Goal: Task Accomplishment & Management: Use online tool/utility

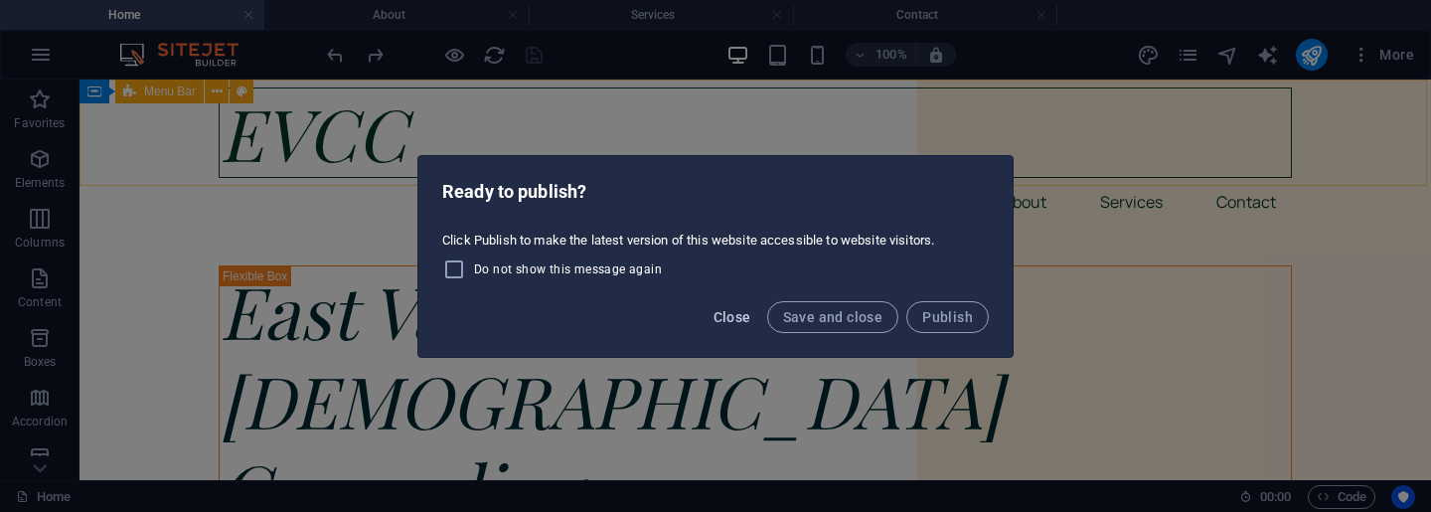
click at [725, 320] on span "Close" at bounding box center [732, 317] width 38 height 16
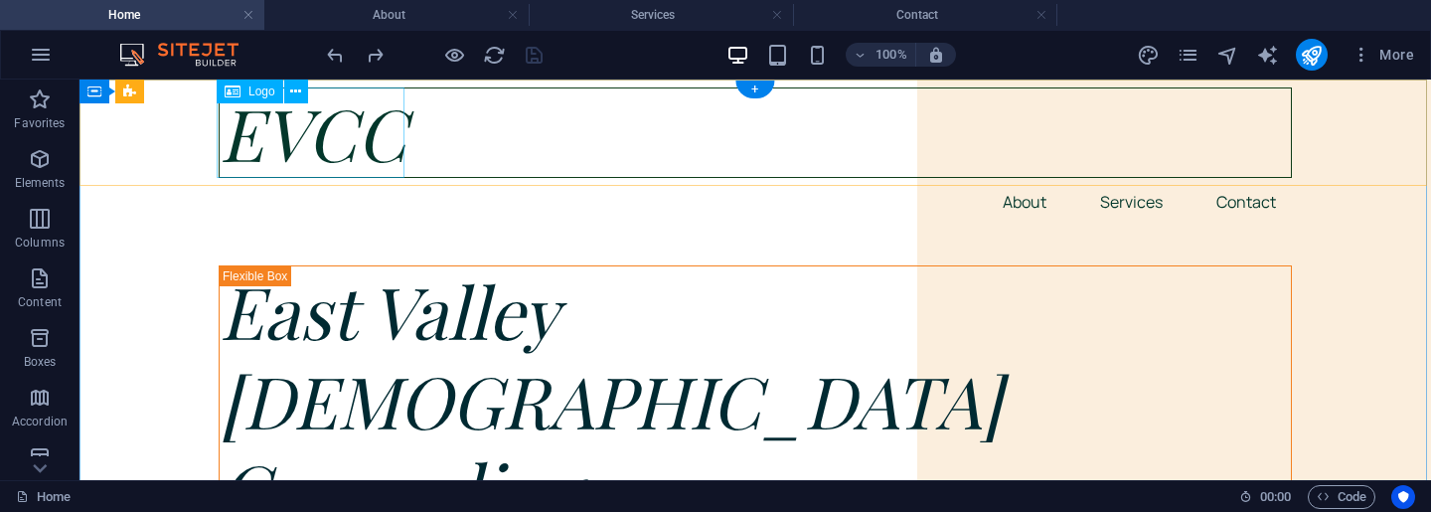
click at [310, 134] on div "EVCC" at bounding box center [755, 132] width 1073 height 90
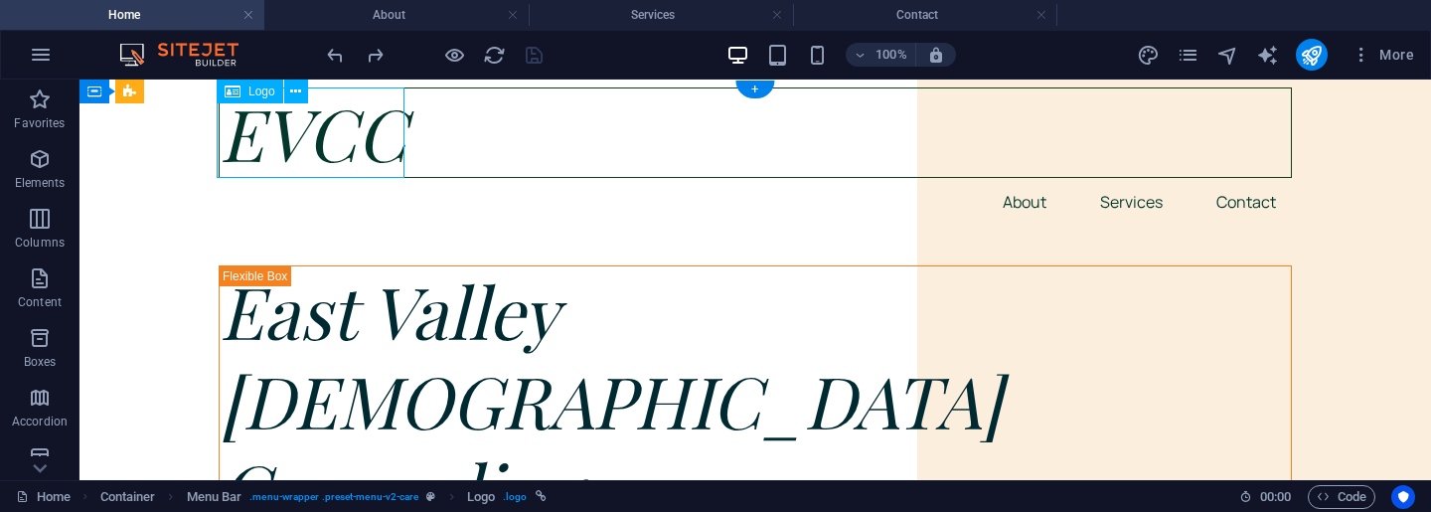
click at [310, 134] on div "EVCC" at bounding box center [755, 132] width 1073 height 90
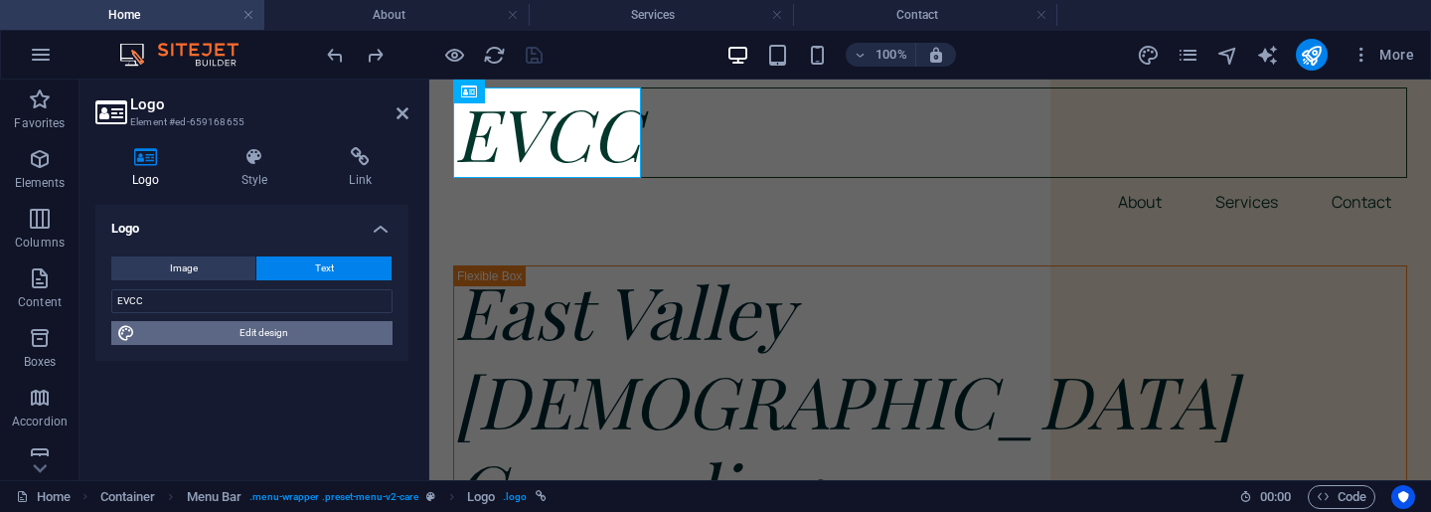
click at [306, 335] on span "Edit design" at bounding box center [263, 333] width 245 height 24
select select "px"
select select "400"
select select "px"
select select "rem"
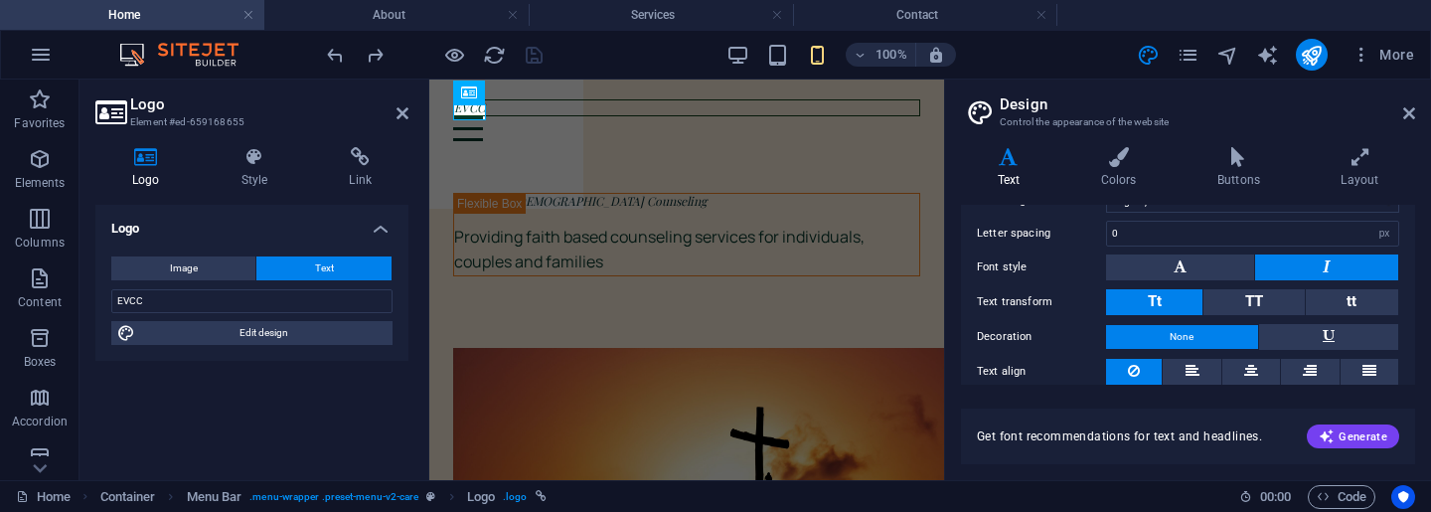
scroll to position [283, 0]
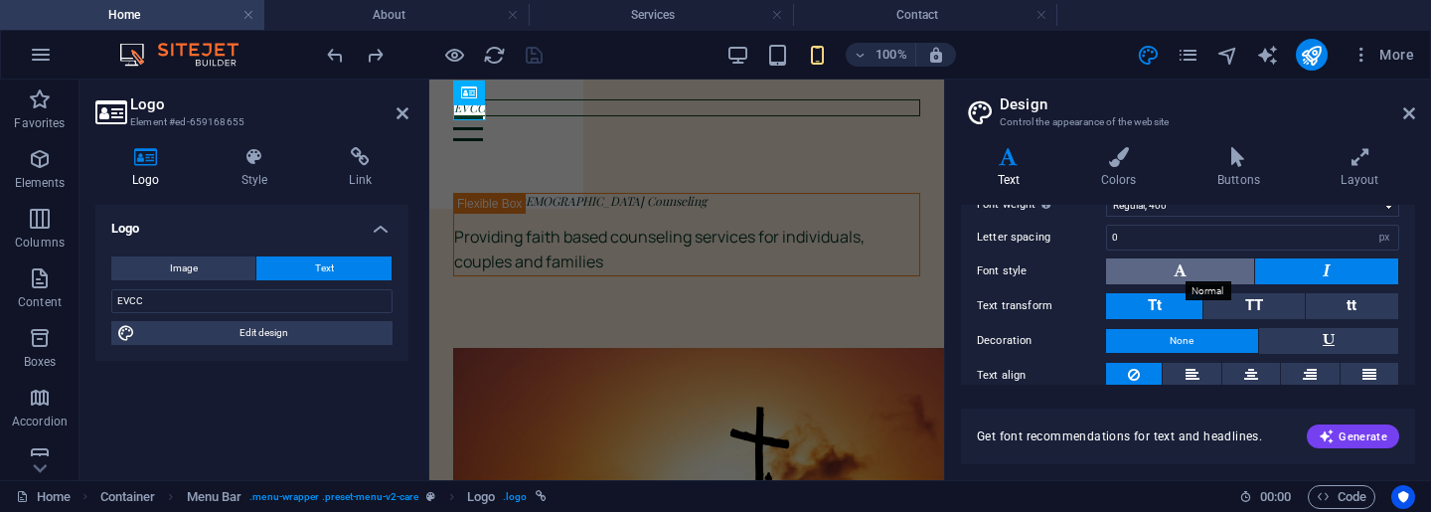
click at [1185, 271] on icon at bounding box center [1180, 270] width 13 height 24
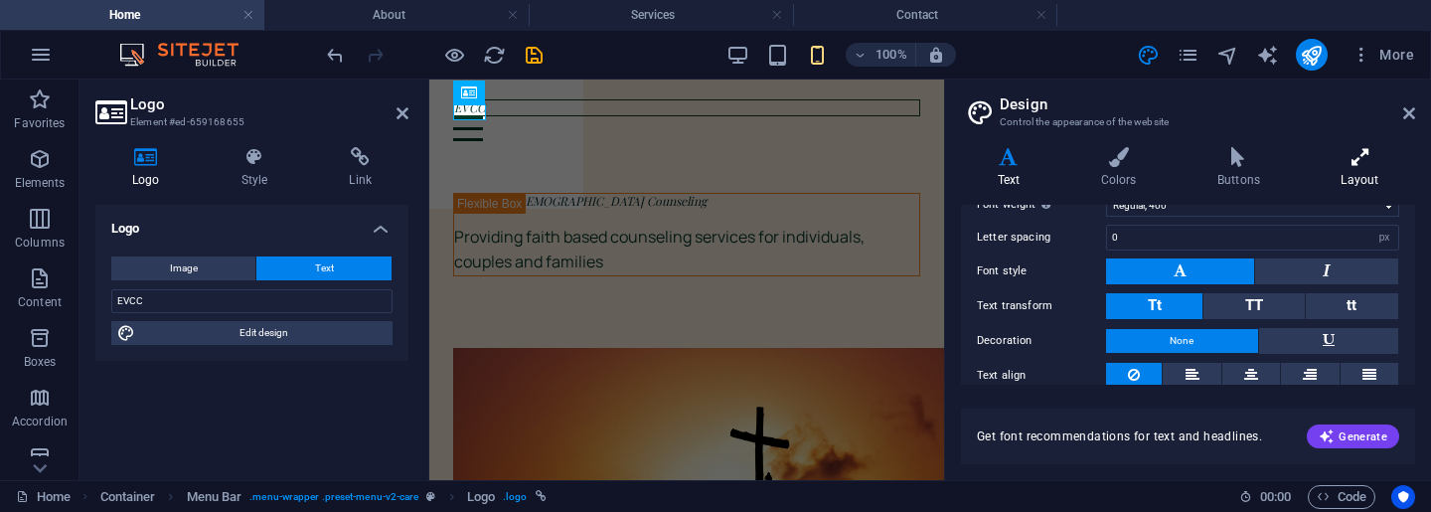
click at [1362, 170] on h4 "Layout" at bounding box center [1360, 168] width 110 height 42
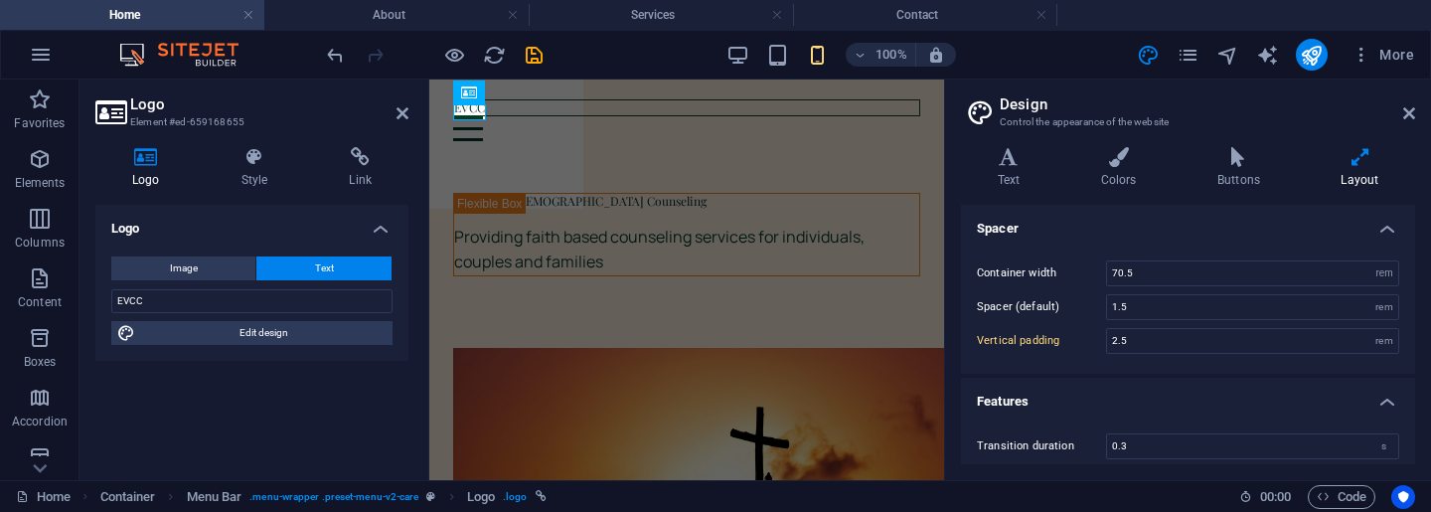
scroll to position [0, 0]
click at [1020, 163] on icon at bounding box center [1008, 157] width 95 height 20
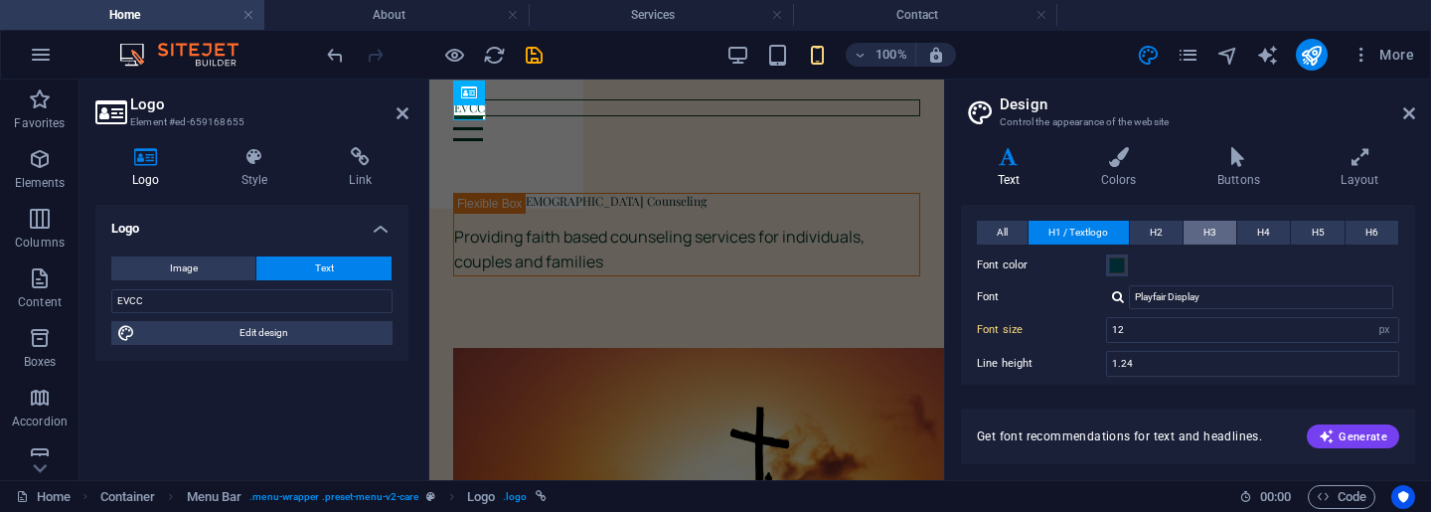
scroll to position [99, 0]
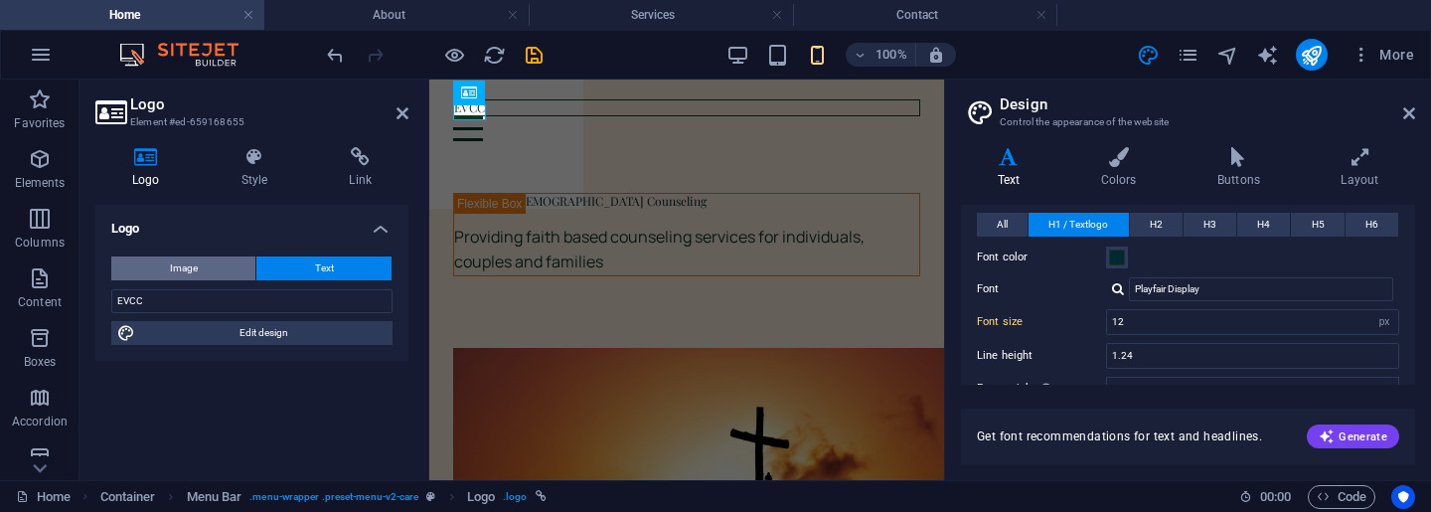
click at [179, 272] on span "Image" at bounding box center [184, 268] width 28 height 24
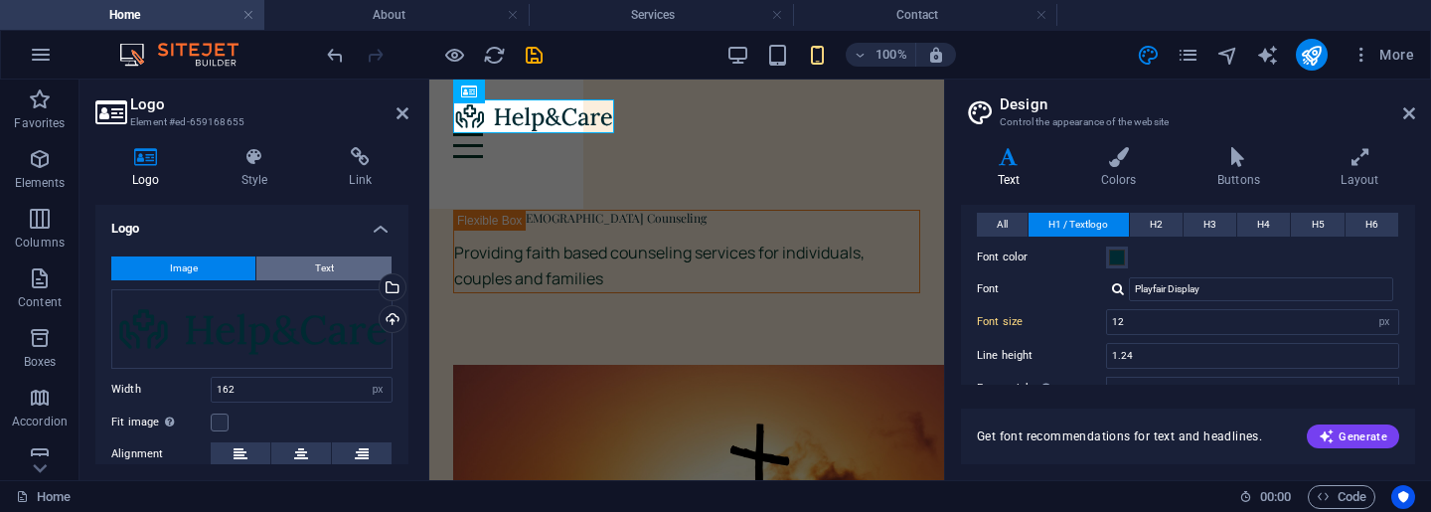
scroll to position [0, 0]
click at [248, 160] on icon at bounding box center [255, 157] width 100 height 20
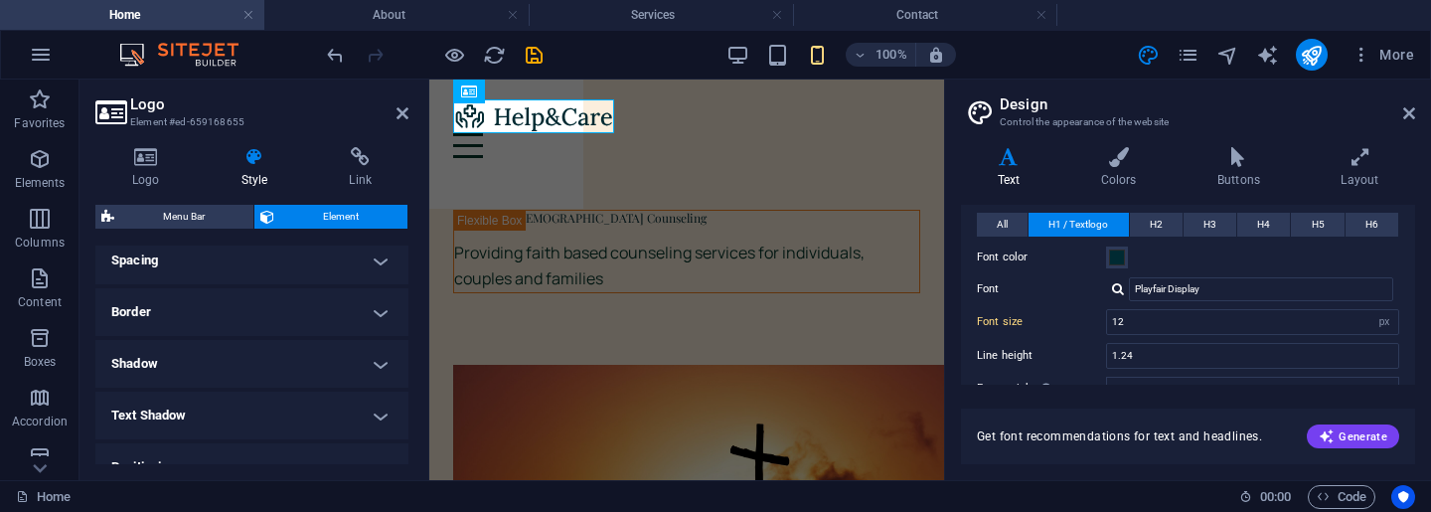
scroll to position [274, 0]
click at [374, 301] on h4 "Border" at bounding box center [251, 311] width 313 height 48
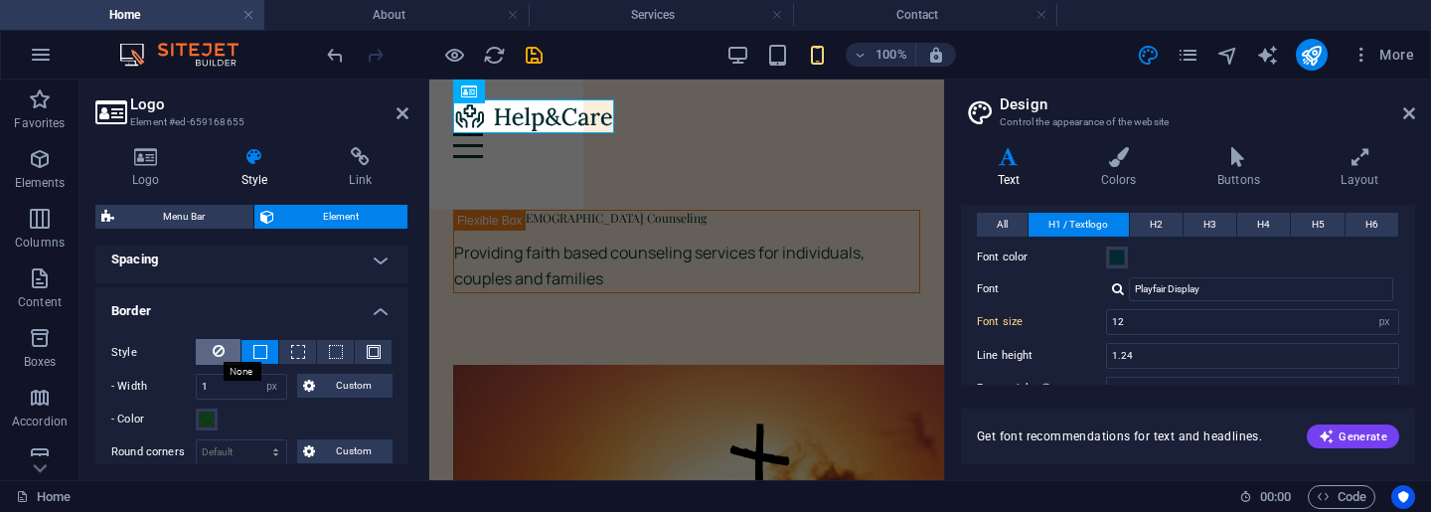
click at [218, 346] on icon at bounding box center [219, 351] width 12 height 24
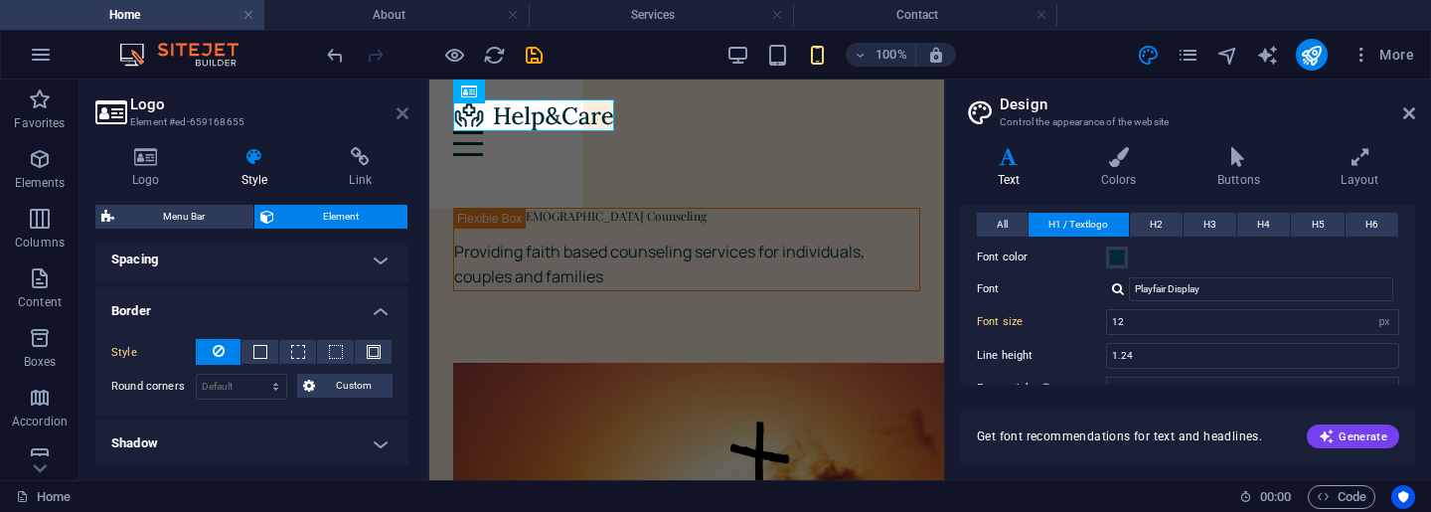
click at [400, 118] on icon at bounding box center [402, 113] width 12 height 16
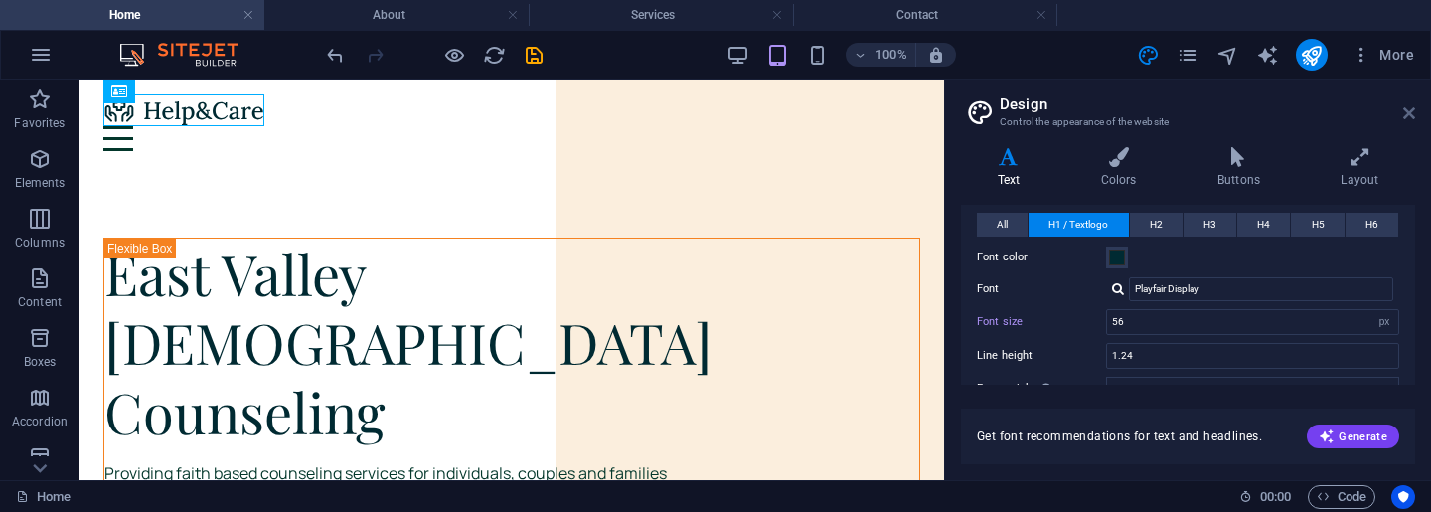
click at [1410, 113] on icon at bounding box center [1409, 113] width 12 height 16
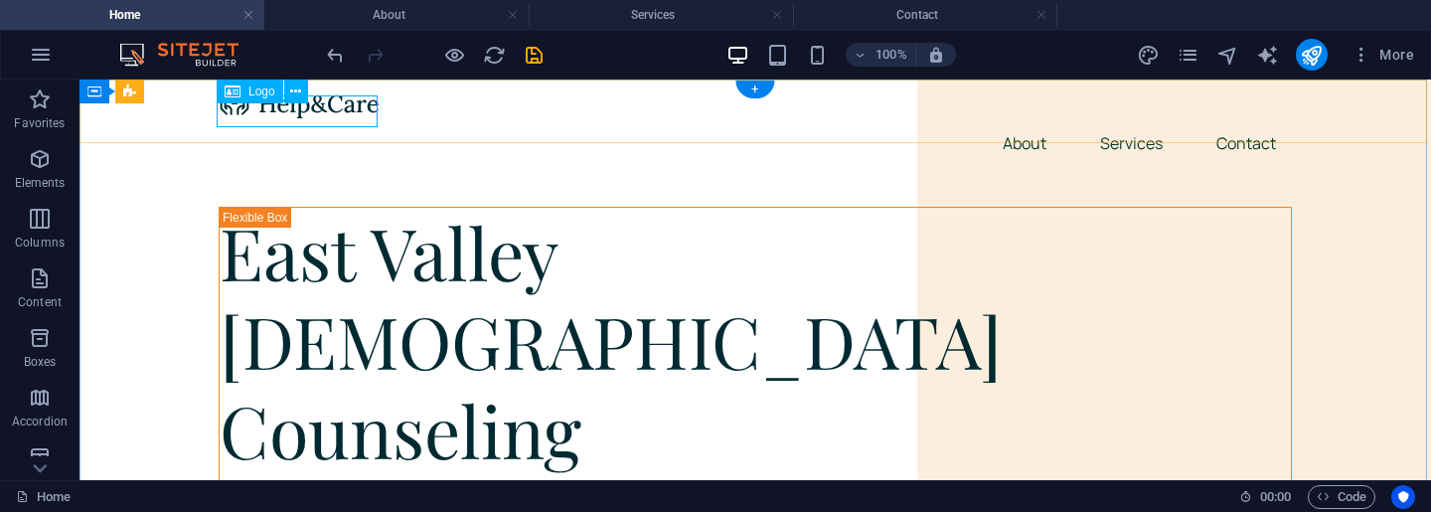
click at [324, 111] on img at bounding box center [299, 103] width 161 height 32
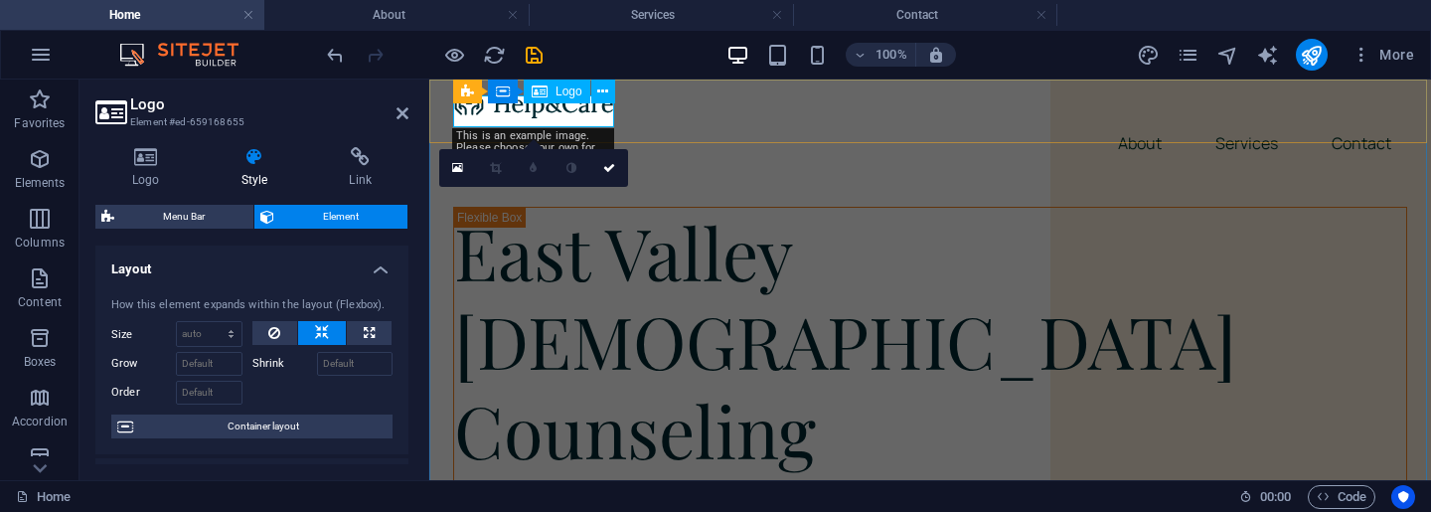
click at [552, 116] on img at bounding box center [533, 103] width 161 height 32
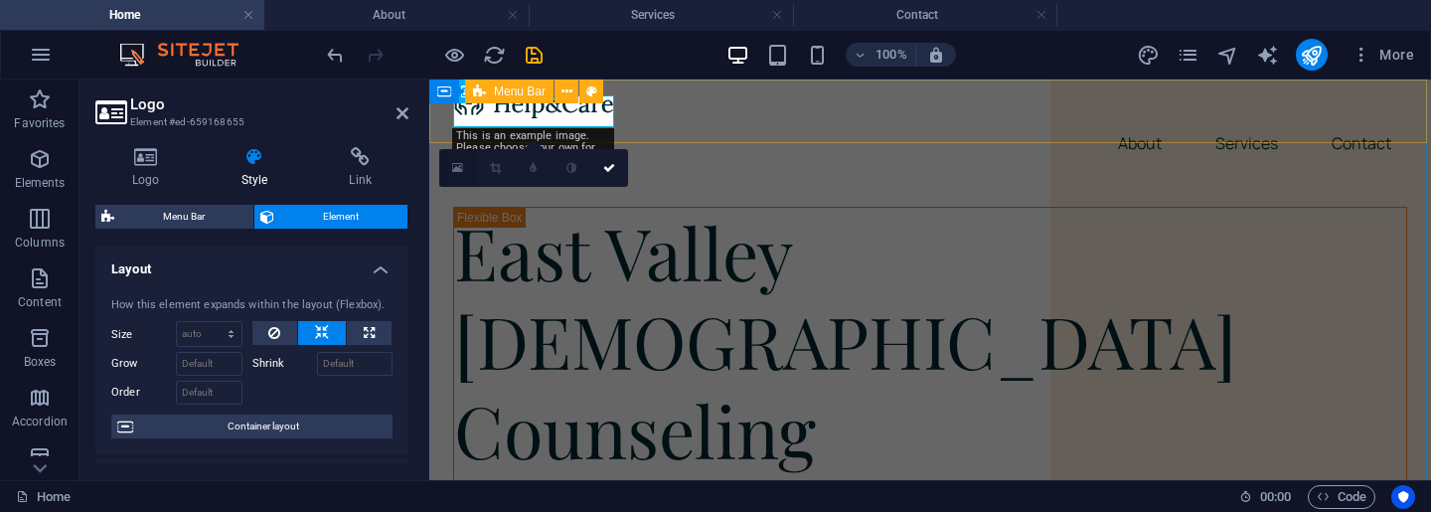
click at [452, 160] on link at bounding box center [458, 168] width 38 height 38
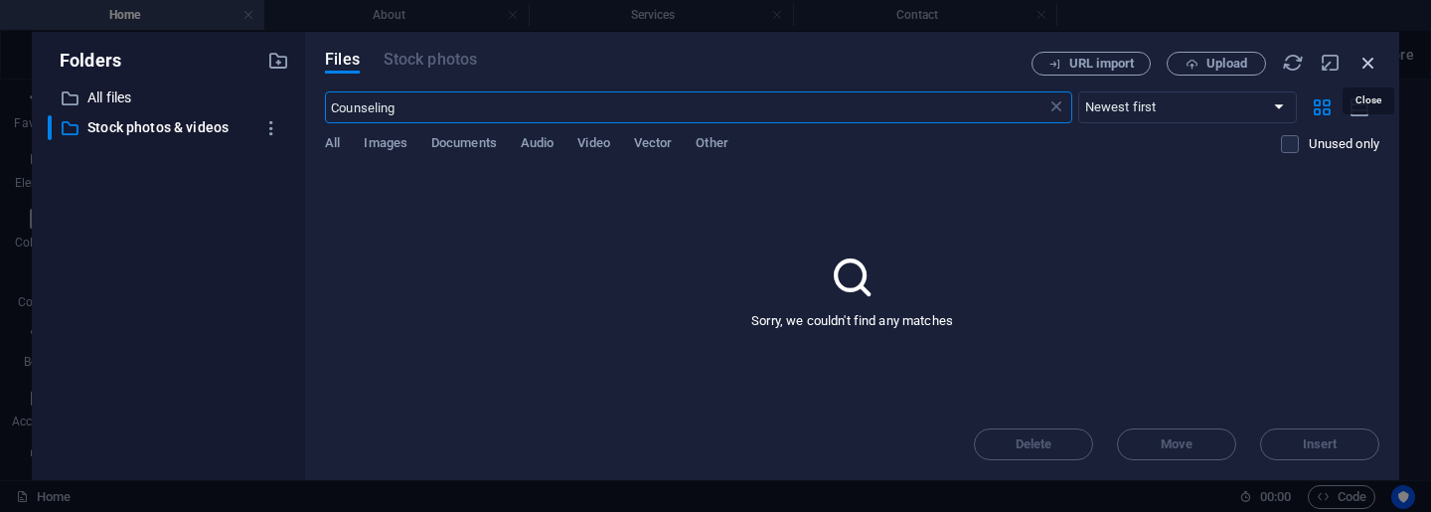
click at [1366, 62] on icon "button" at bounding box center [1368, 63] width 22 height 22
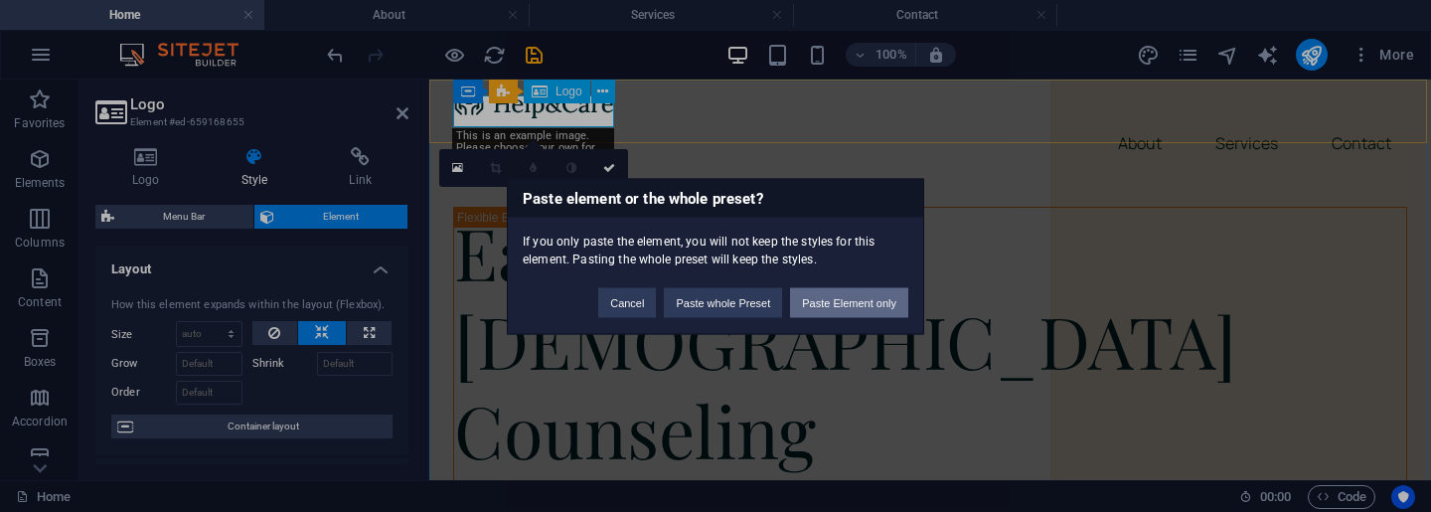
click at [858, 300] on button "Paste Element only" at bounding box center [849, 302] width 118 height 30
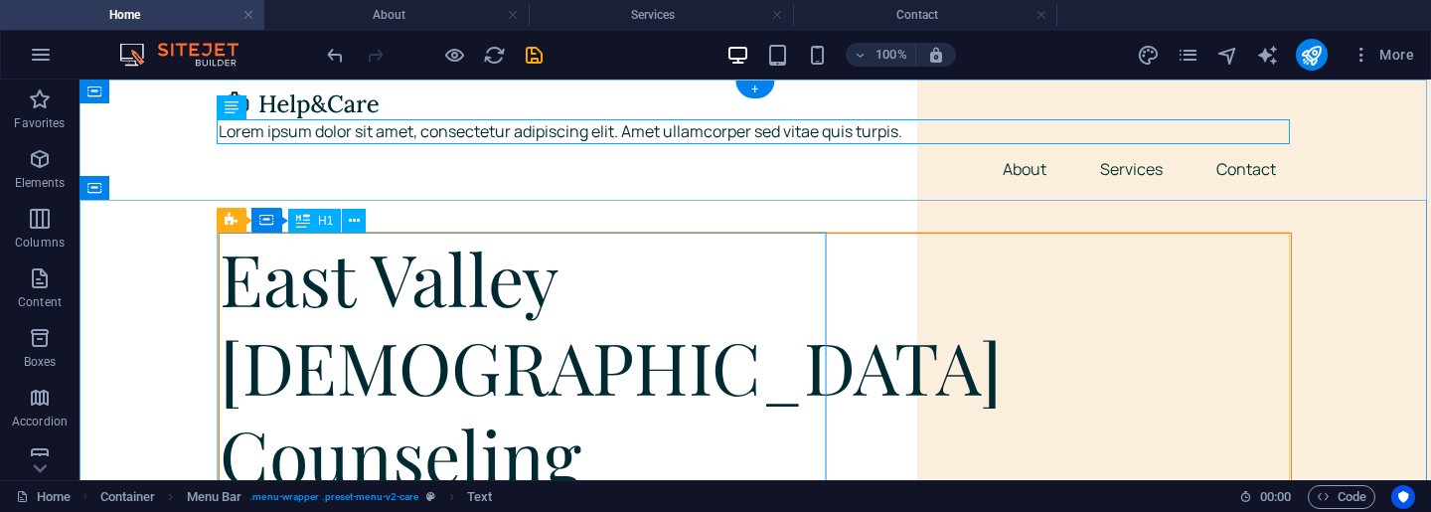
click at [413, 313] on div "East Valley [DEMOGRAPHIC_DATA] Counseling" at bounding box center [755, 367] width 1071 height 266
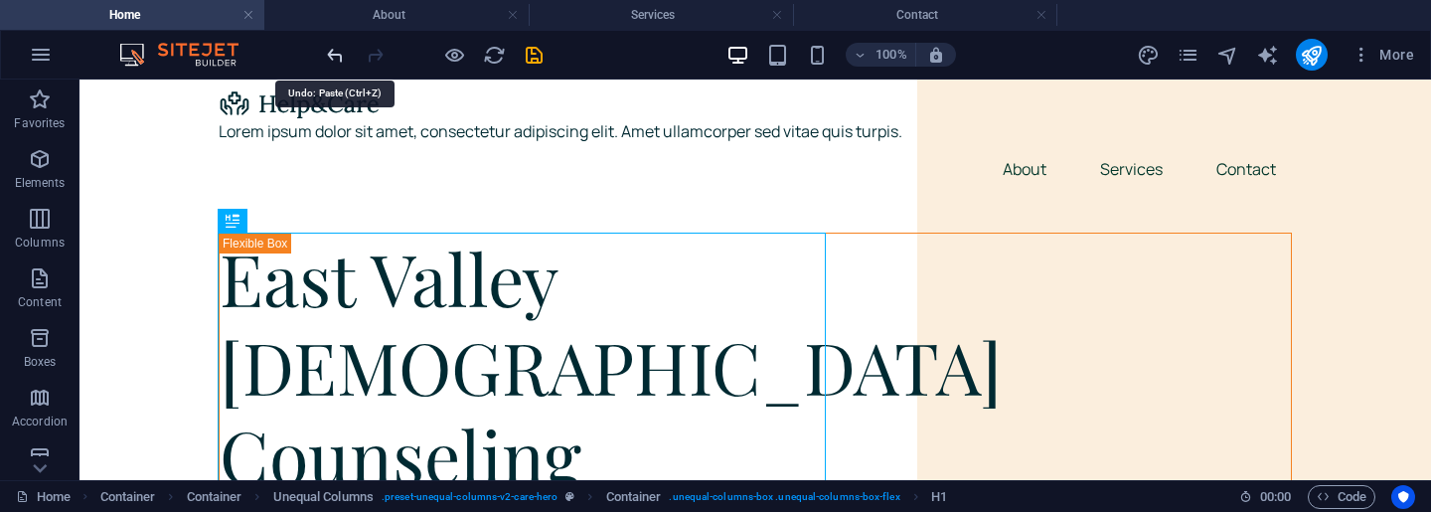
click at [334, 56] on icon "undo" at bounding box center [335, 55] width 23 height 23
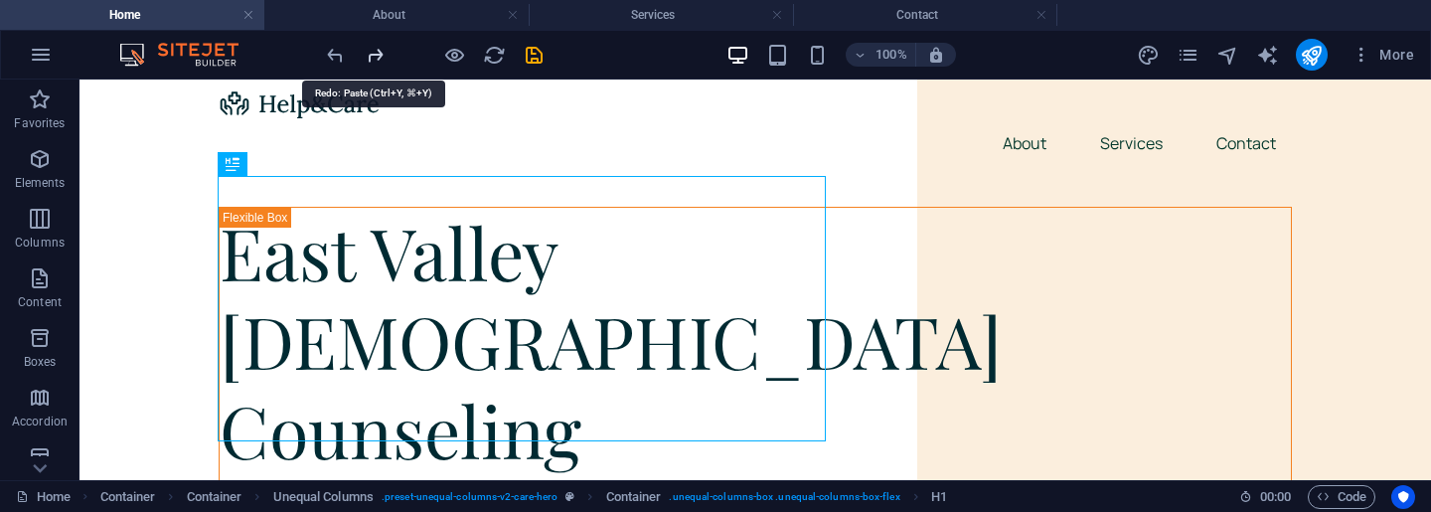
click at [381, 59] on icon "redo" at bounding box center [375, 55] width 23 height 23
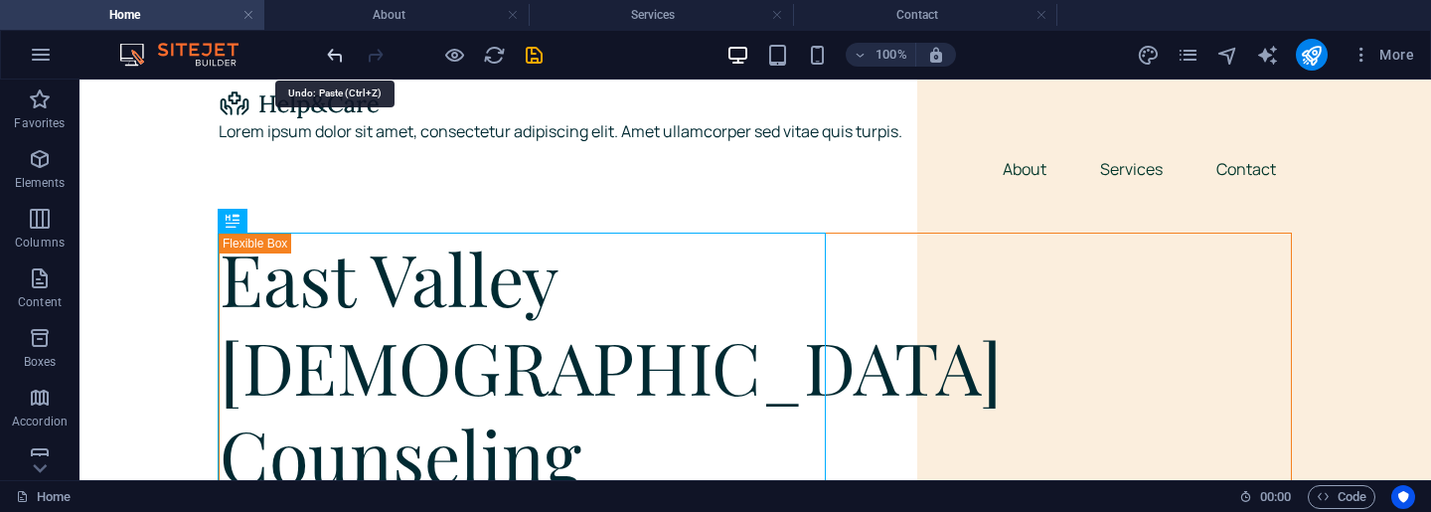
click at [333, 57] on icon "undo" at bounding box center [335, 55] width 23 height 23
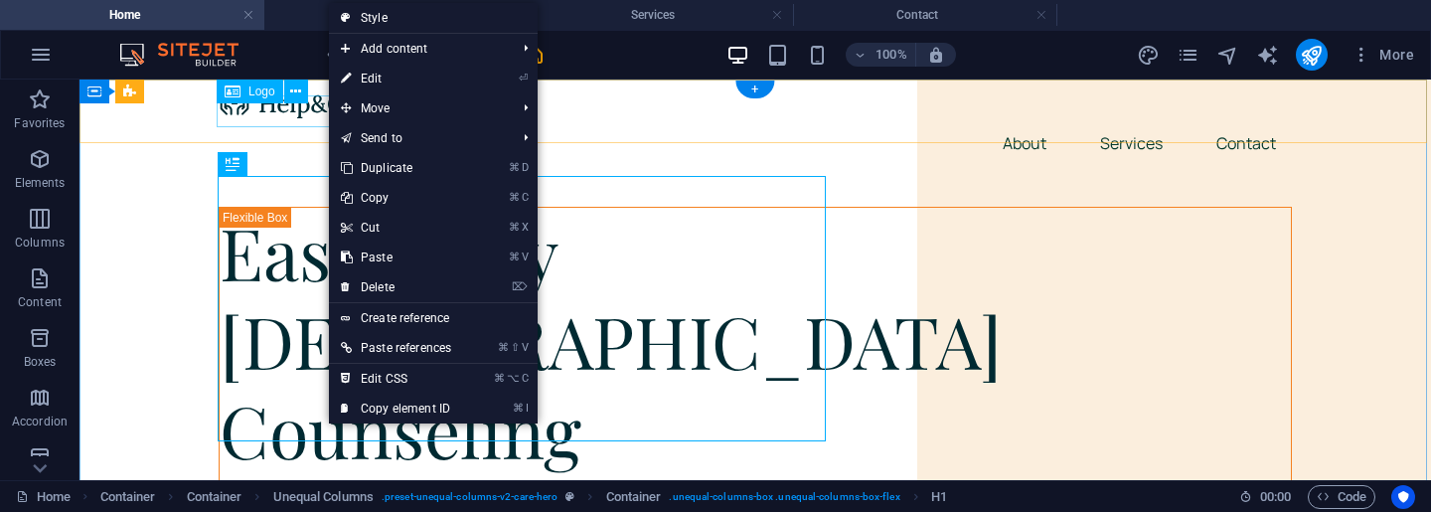
click at [286, 111] on img at bounding box center [299, 103] width 161 height 32
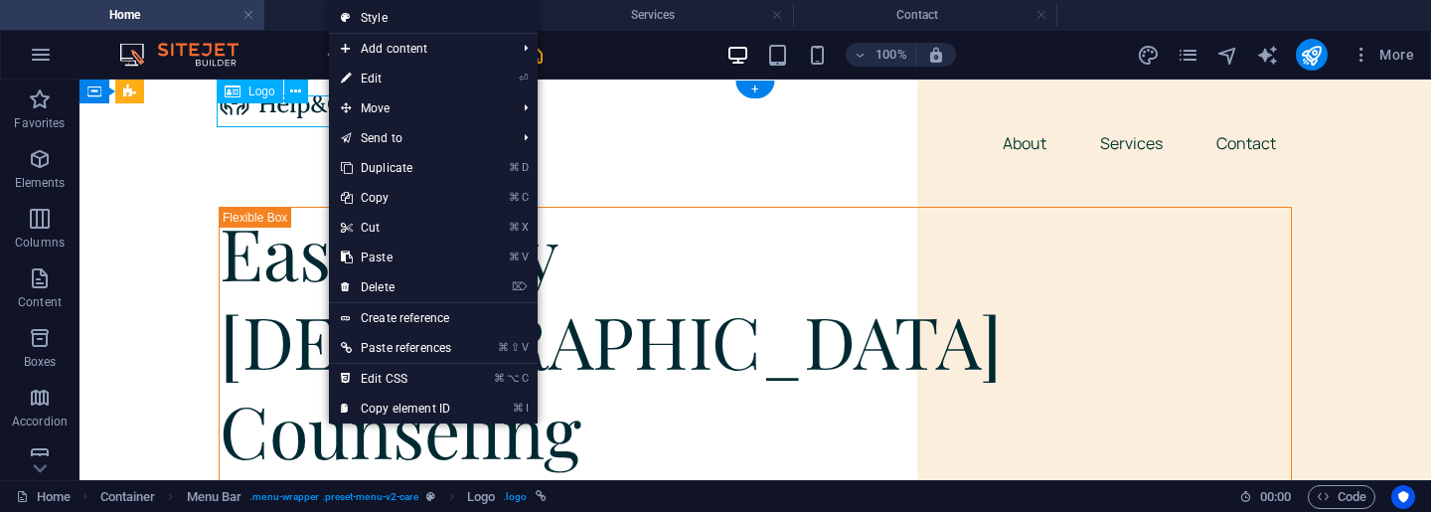
click at [286, 111] on img at bounding box center [299, 103] width 161 height 32
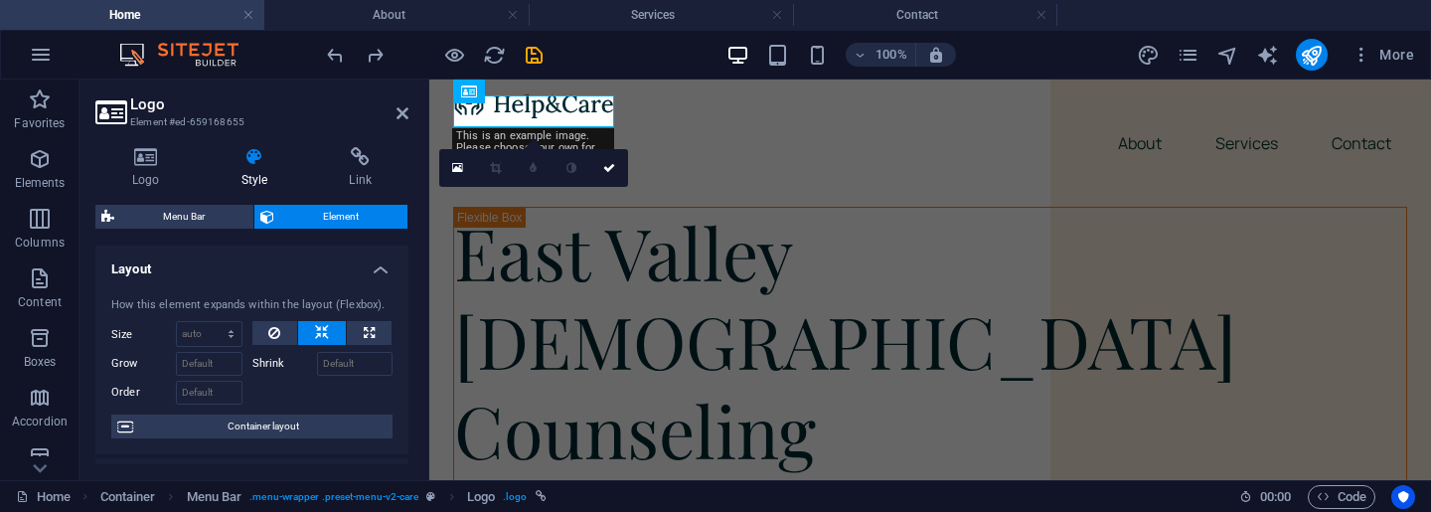
click at [111, 119] on icon at bounding box center [110, 112] width 30 height 28
click at [139, 184] on h4 "Logo" at bounding box center [149, 168] width 109 height 42
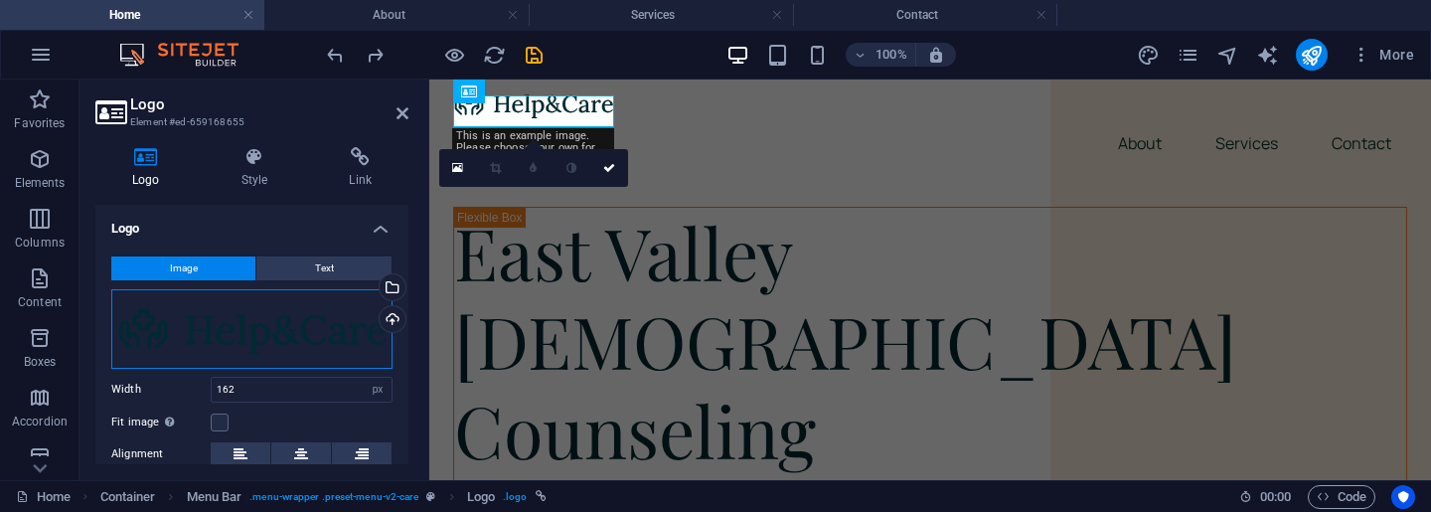
click at [195, 324] on div "Drag files here, click to choose files or select files from Files or our free s…" at bounding box center [251, 328] width 281 height 79
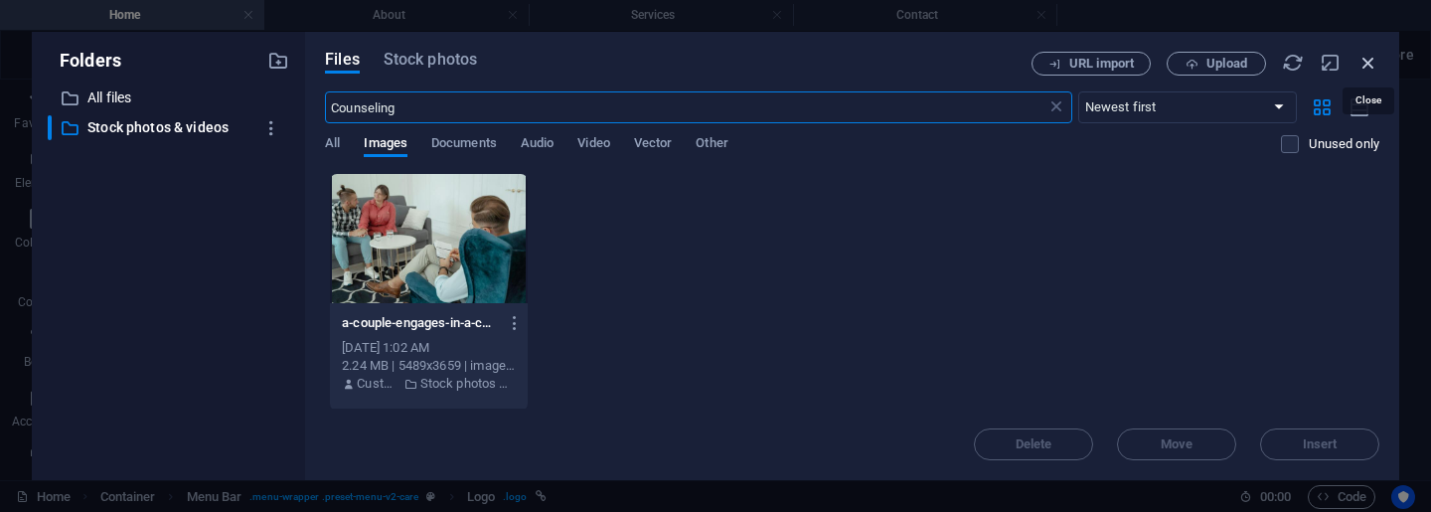
click at [1368, 65] on icon "button" at bounding box center [1368, 63] width 22 height 22
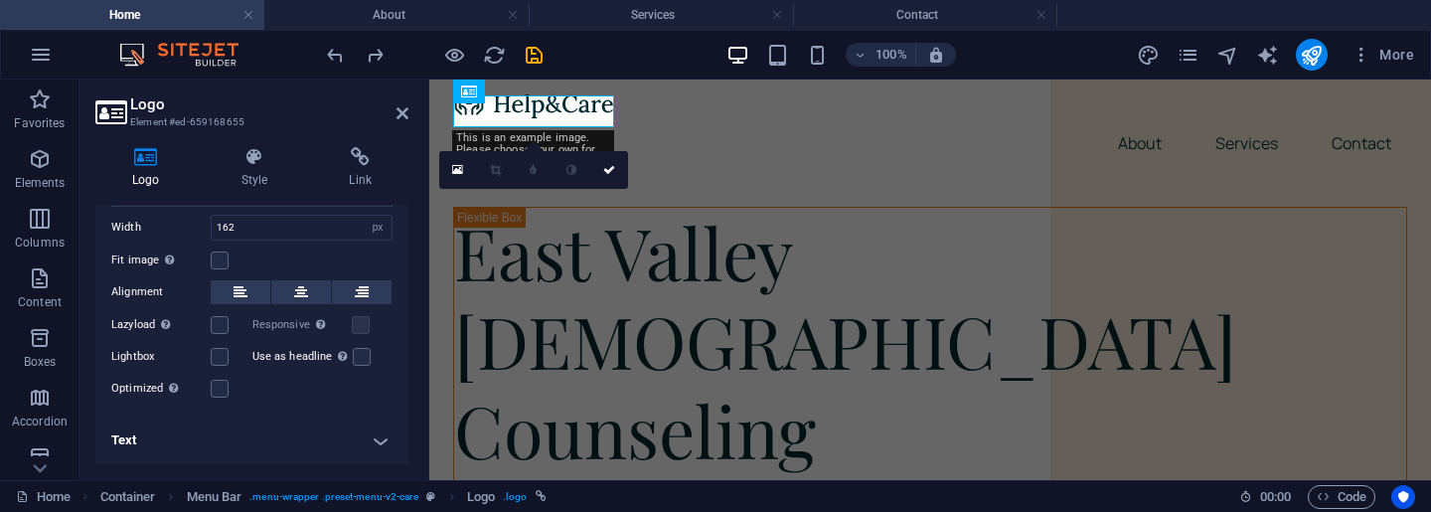
scroll to position [161, 0]
click at [377, 449] on h4 "Text" at bounding box center [251, 441] width 313 height 48
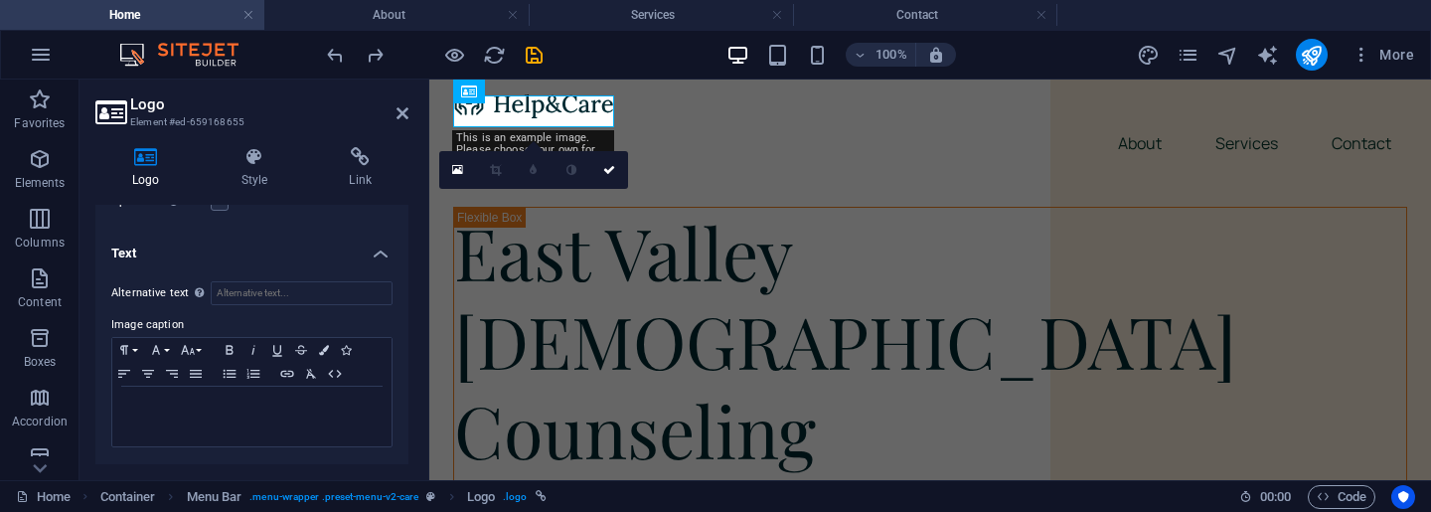
scroll to position [348, 0]
click at [267, 415] on div at bounding box center [251, 418] width 279 height 60
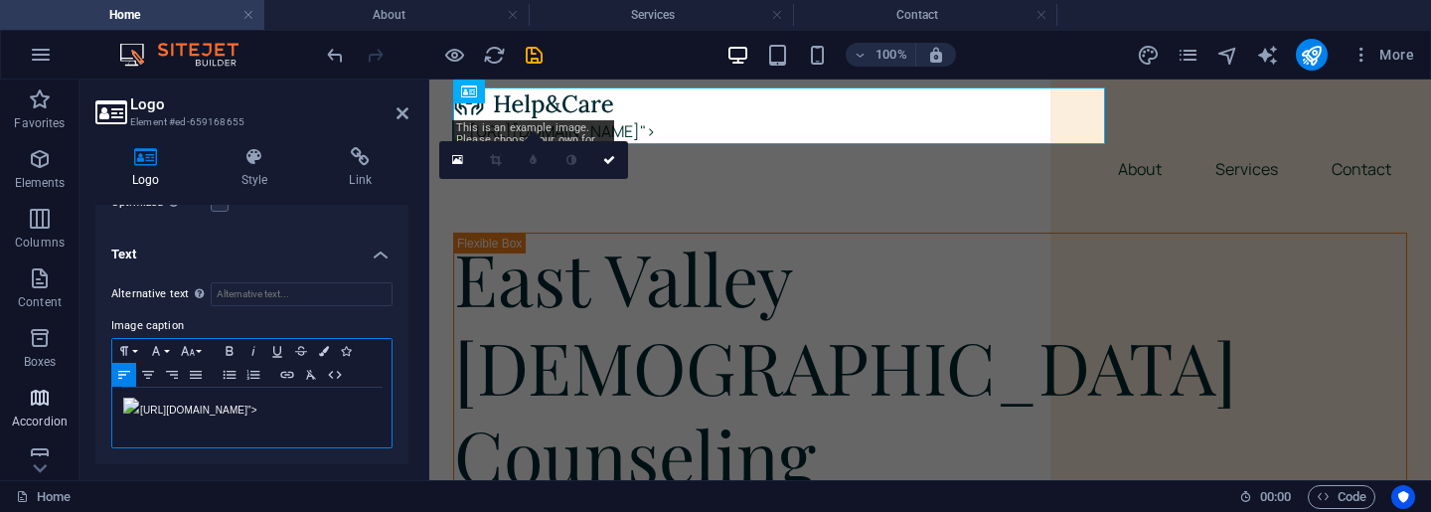
drag, startPoint x: 213, startPoint y: 422, endPoint x: 4, endPoint y: 382, distance: 212.6
click at [4, 382] on section "Favorites Elements Columns Content Boxes Accordion Tables Features Images Slide…" at bounding box center [715, 279] width 1431 height 400
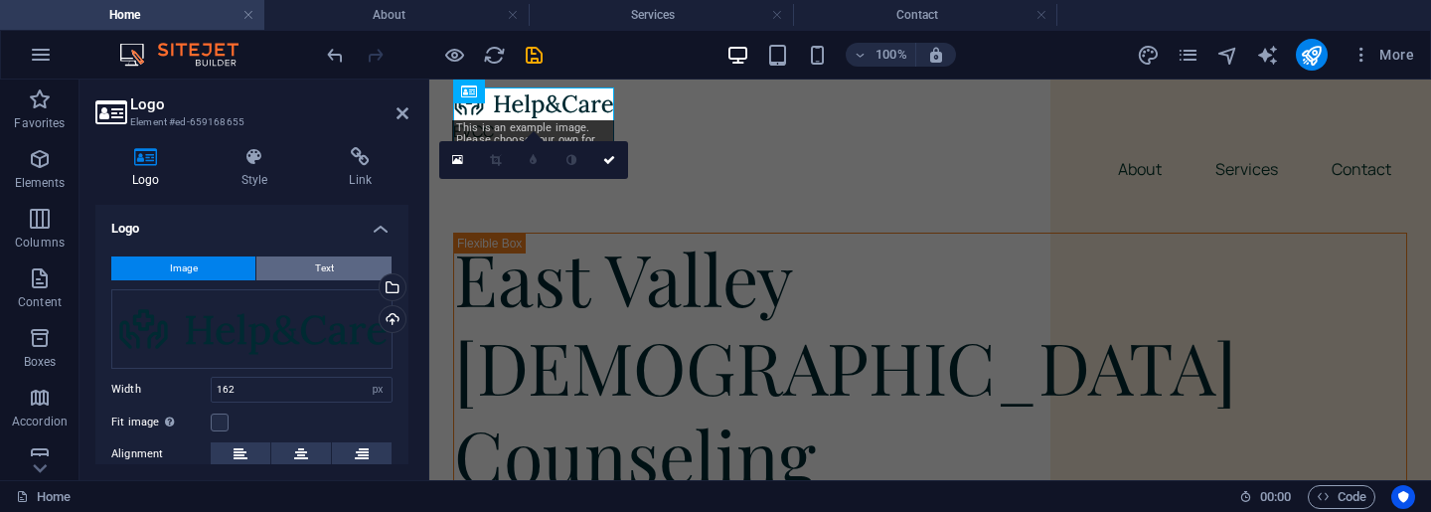
scroll to position [0, 0]
click at [325, 273] on span "Text" at bounding box center [324, 268] width 19 height 24
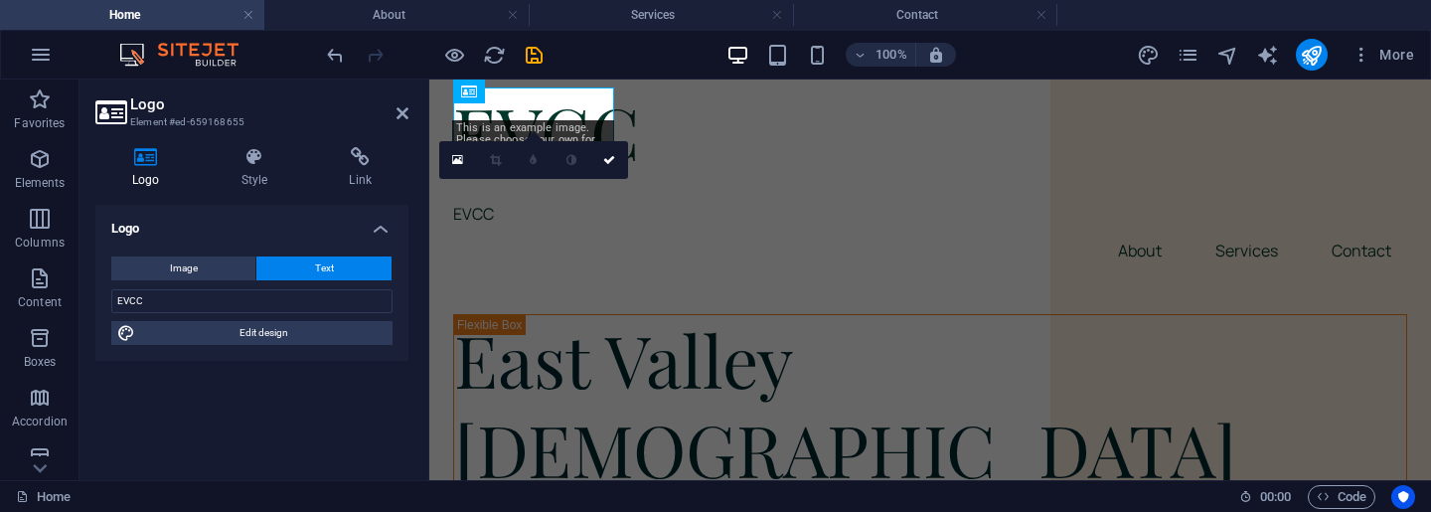
click at [555, 195] on div "EVCC EVCC" at bounding box center [930, 156] width 954 height 139
click at [485, 212] on div "EVCC EVCC" at bounding box center [930, 156] width 954 height 139
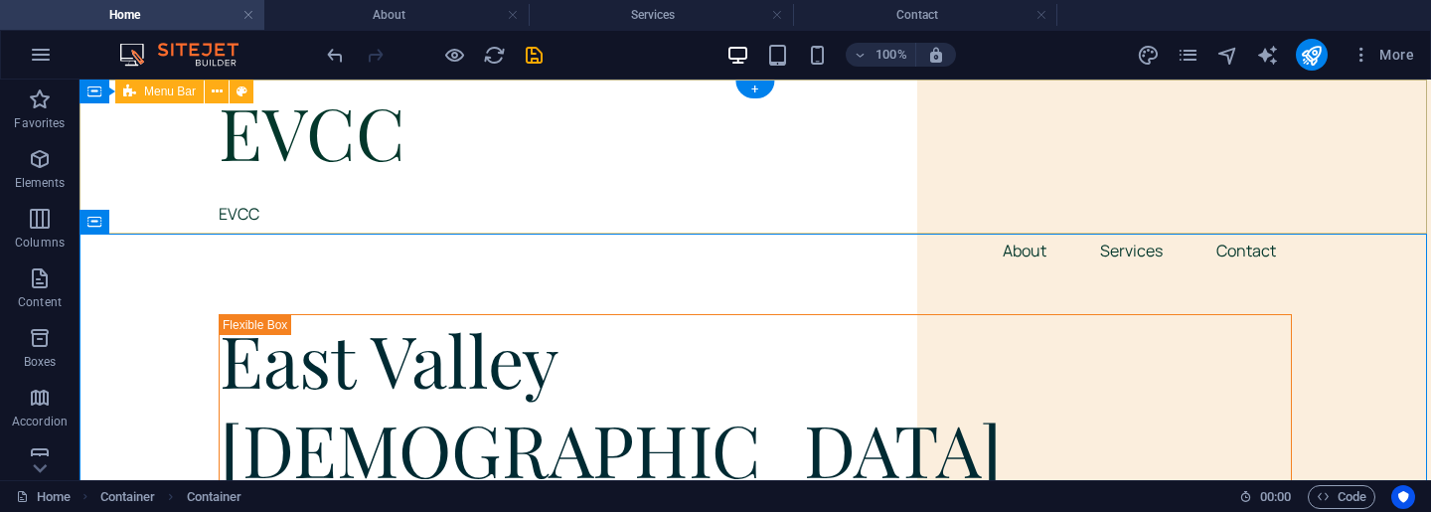
click at [405, 221] on div "EVCC EVCC About Services Contact" at bounding box center [754, 180] width 1351 height 203
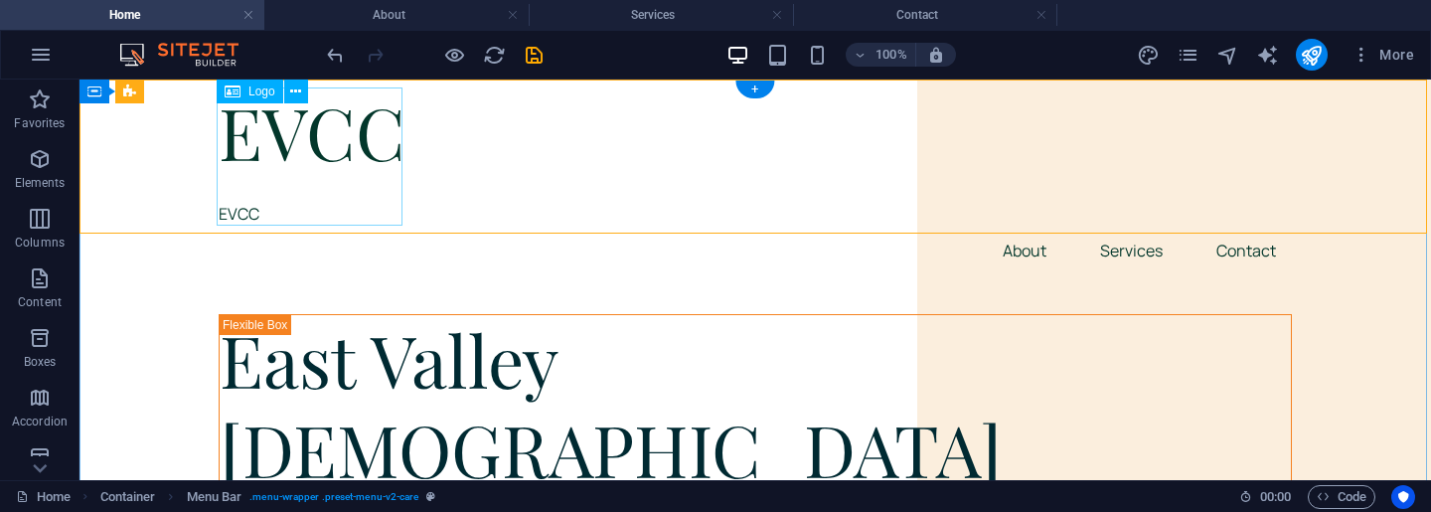
click at [250, 208] on div "EVCC EVCC" at bounding box center [755, 156] width 1073 height 139
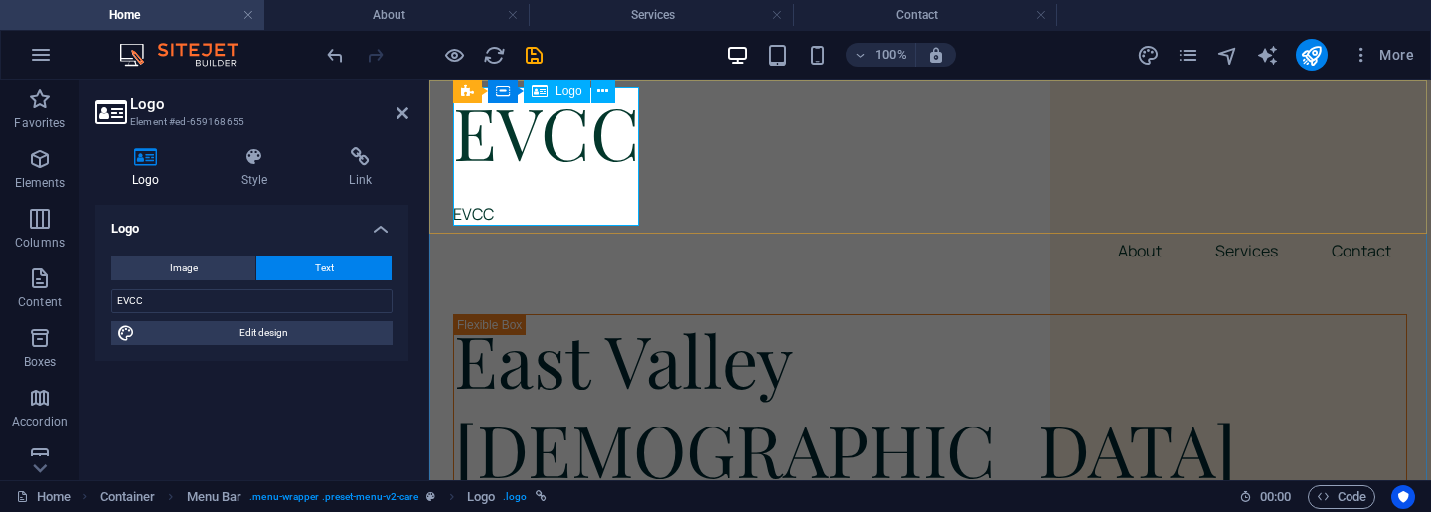
click at [478, 213] on div "EVCC EVCC" at bounding box center [930, 156] width 954 height 139
